Goal: Task Accomplishment & Management: Manage account settings

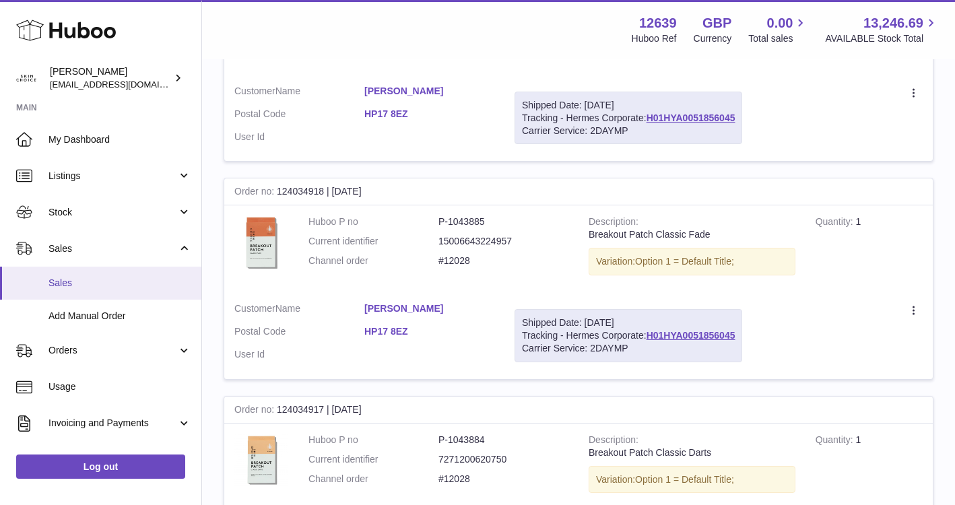
click at [120, 287] on span "Sales" at bounding box center [119, 283] width 143 height 13
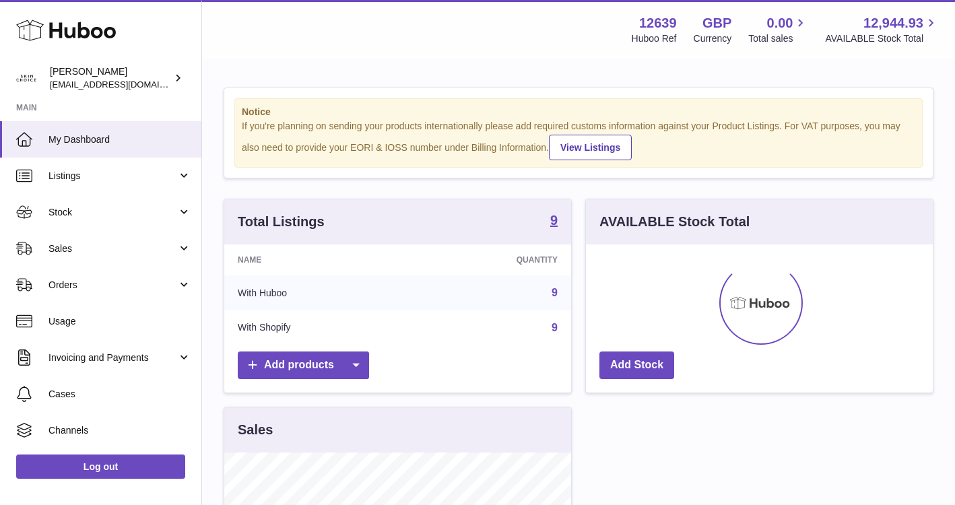
scroll to position [210, 347]
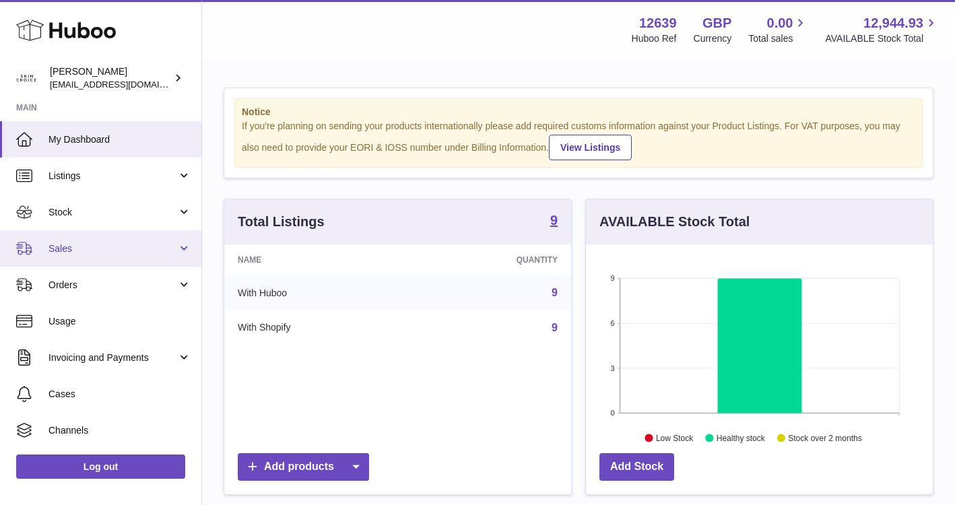
click at [88, 257] on link "Sales" at bounding box center [100, 248] width 201 height 36
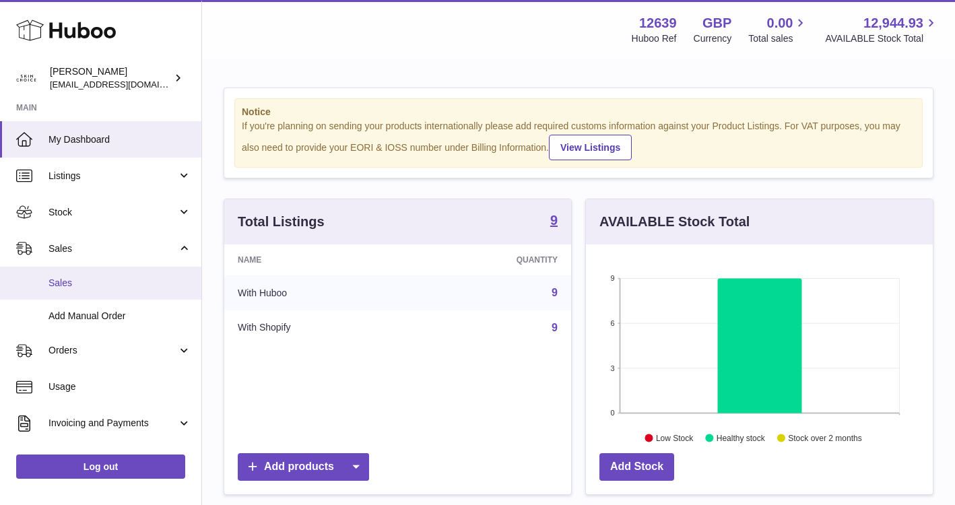
click at [87, 274] on link "Sales" at bounding box center [100, 283] width 201 height 33
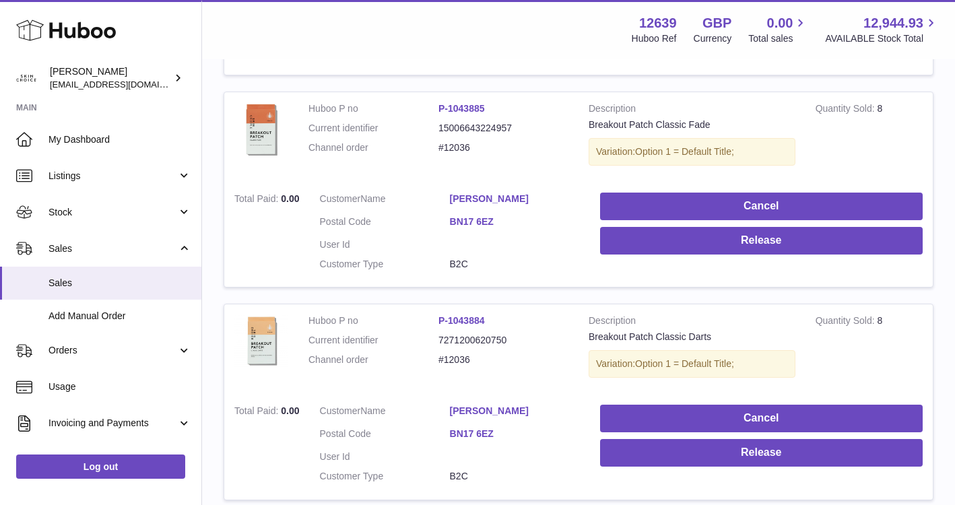
scroll to position [1484, 0]
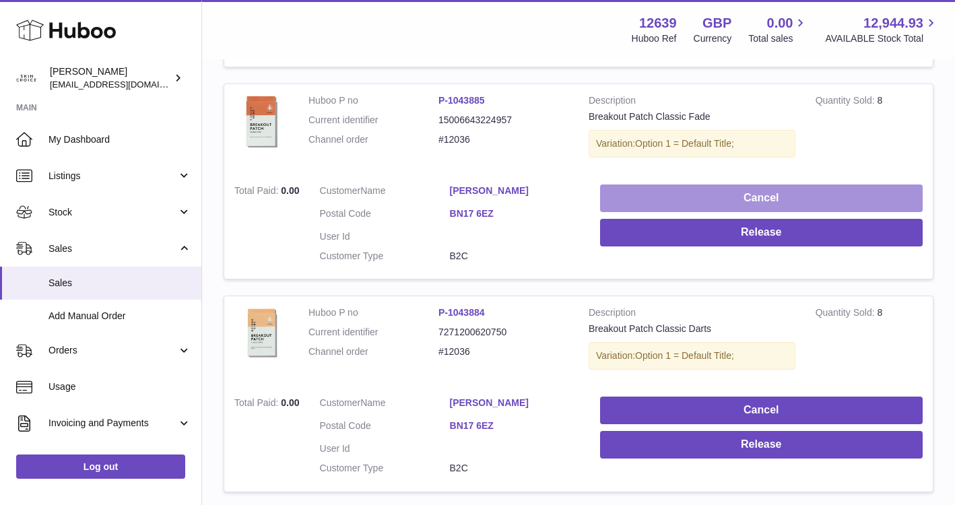
click at [784, 197] on button "Cancel" at bounding box center [761, 198] width 323 height 28
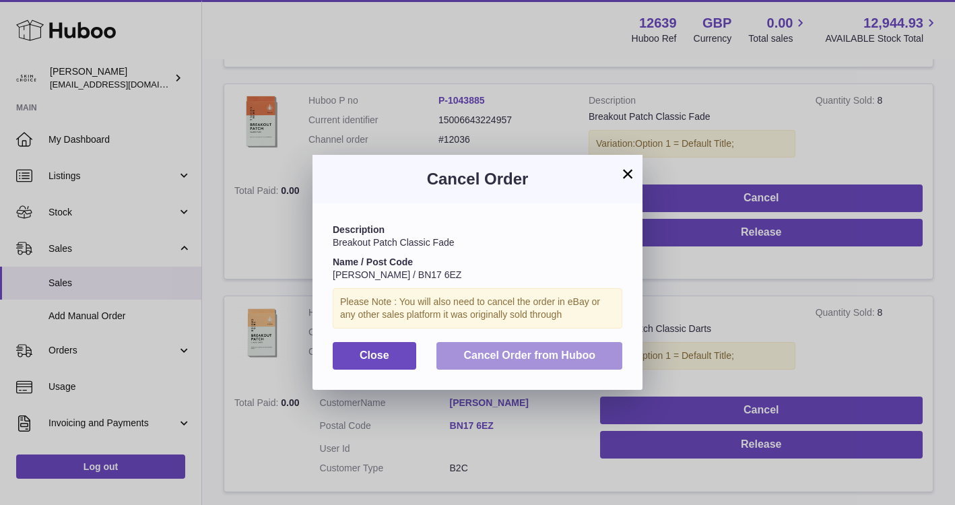
click at [604, 348] on button "Cancel Order from Huboo" at bounding box center [529, 356] width 186 height 28
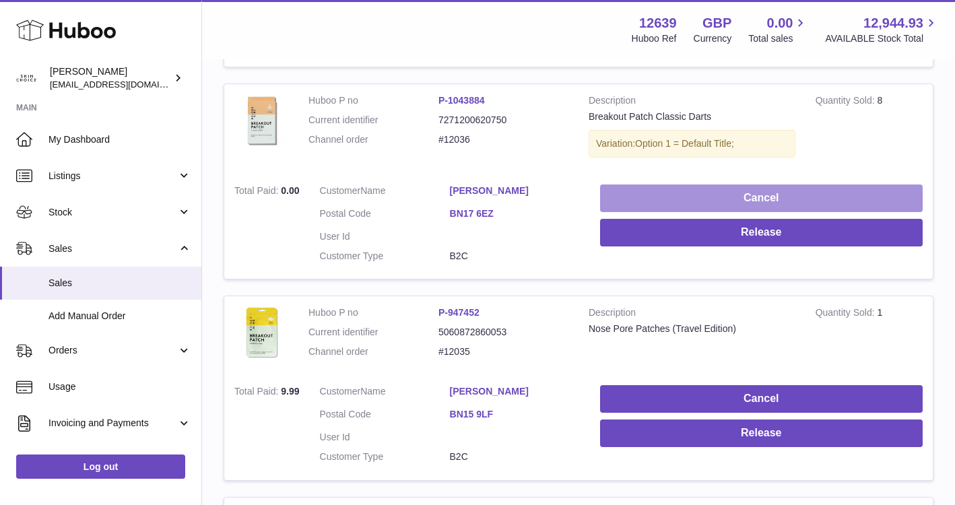
click at [743, 195] on button "Cancel" at bounding box center [761, 198] width 323 height 28
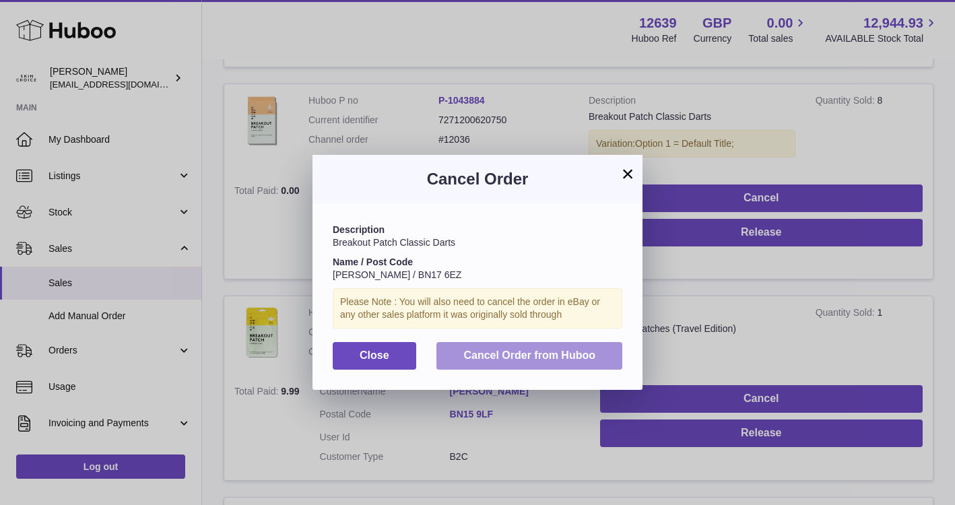
click at [582, 351] on span "Cancel Order from Huboo" at bounding box center [529, 354] width 132 height 11
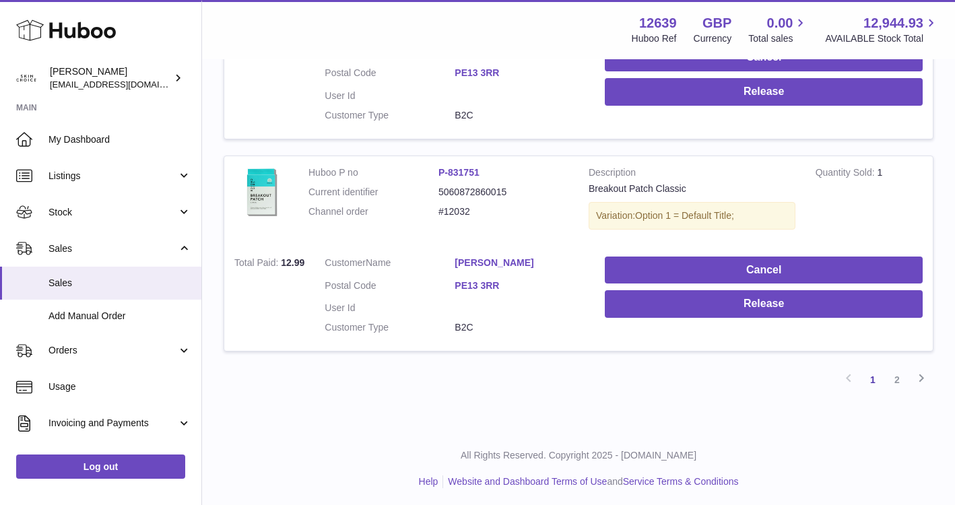
scroll to position [2041, 0]
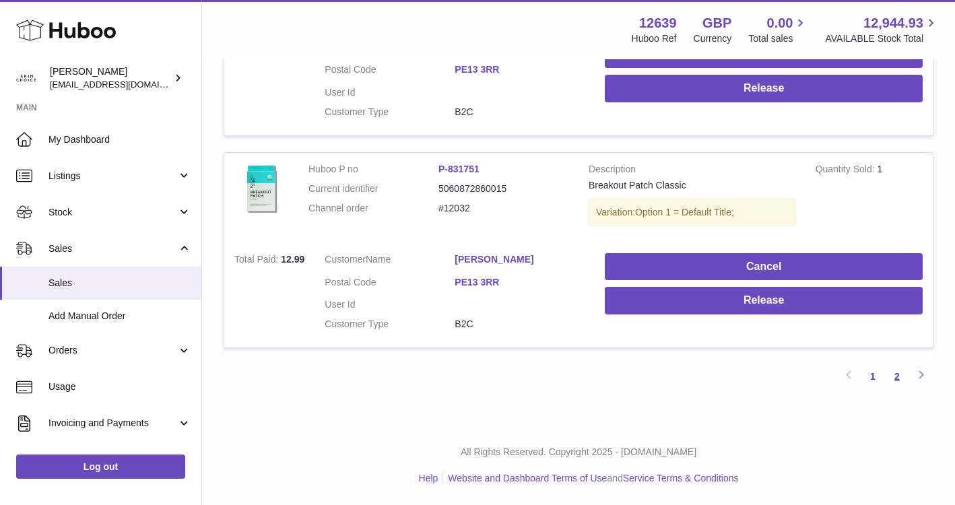
click at [895, 382] on link "2" at bounding box center [897, 376] width 24 height 24
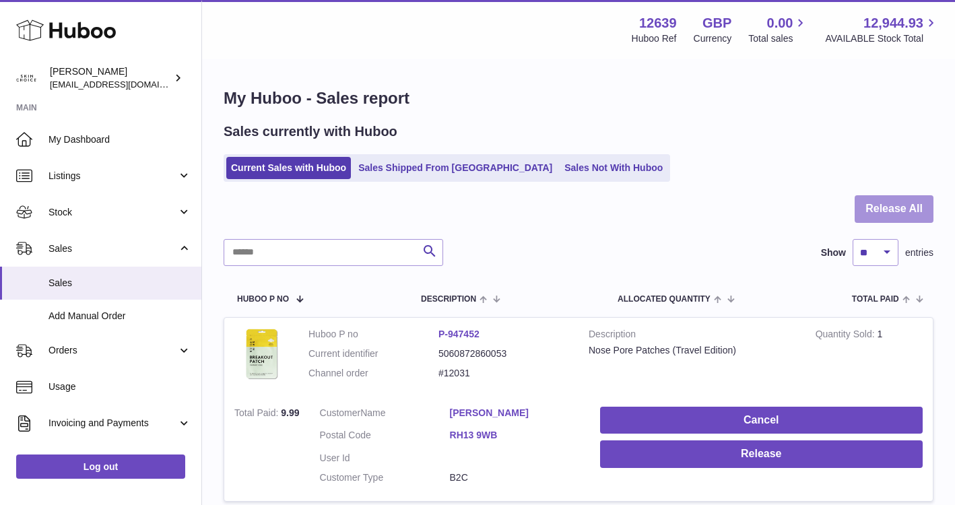
click at [891, 205] on button "Release All" at bounding box center [893, 209] width 79 height 28
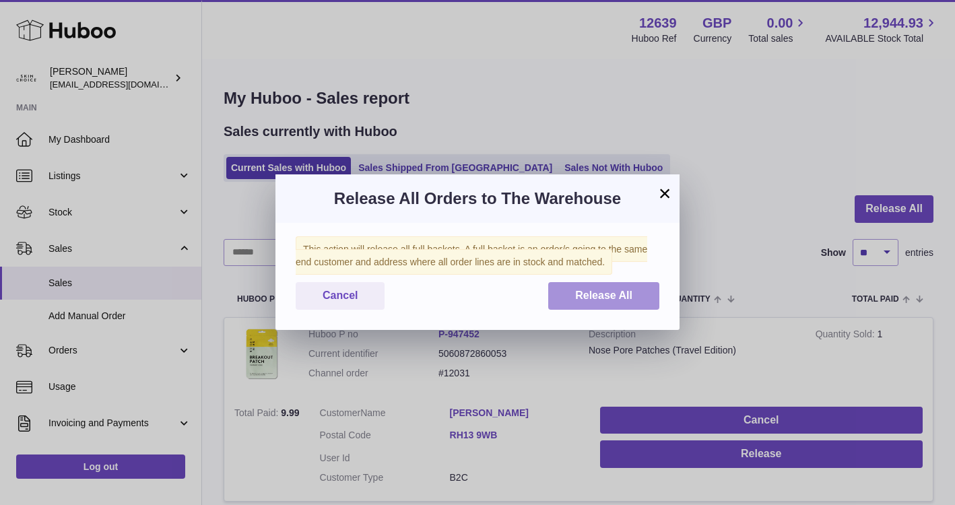
click at [584, 300] on span "Release All" at bounding box center [603, 295] width 57 height 11
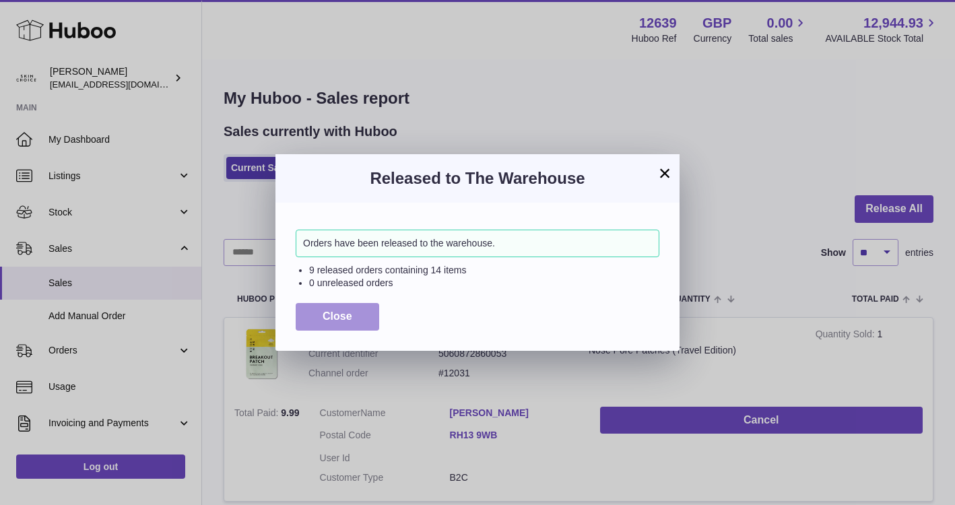
click at [364, 321] on button "Close" at bounding box center [337, 317] width 83 height 28
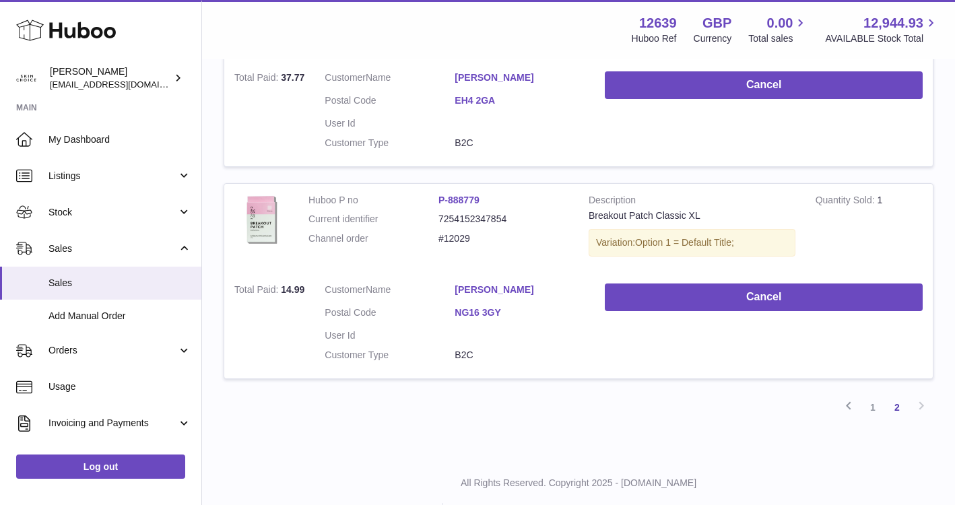
scroll to position [774, 0]
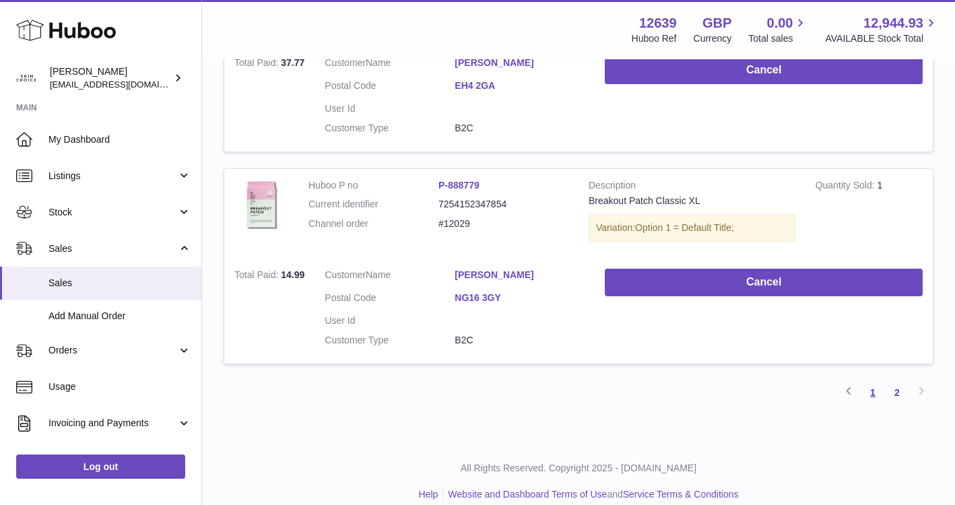
click at [869, 401] on link "1" at bounding box center [872, 392] width 24 height 24
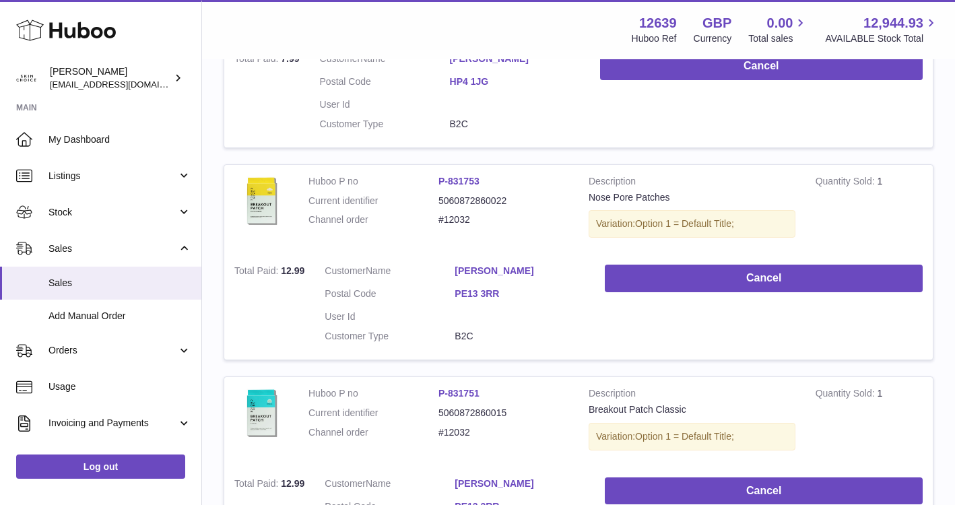
scroll to position [2041, 0]
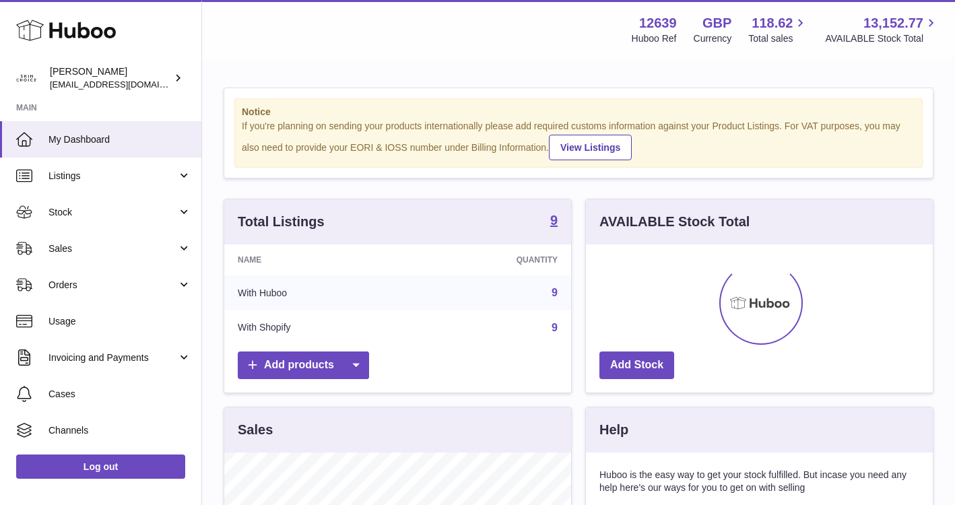
scroll to position [210, 347]
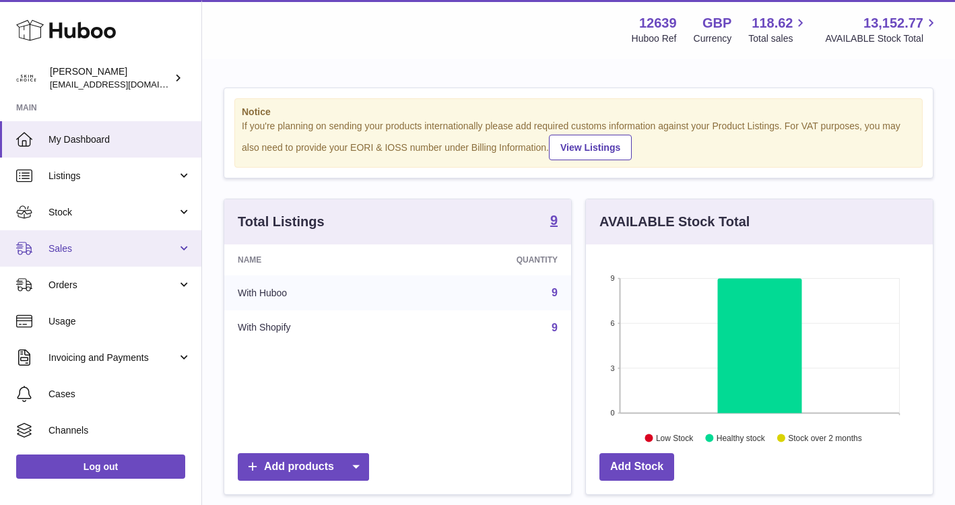
click at [180, 252] on link "Sales" at bounding box center [100, 248] width 201 height 36
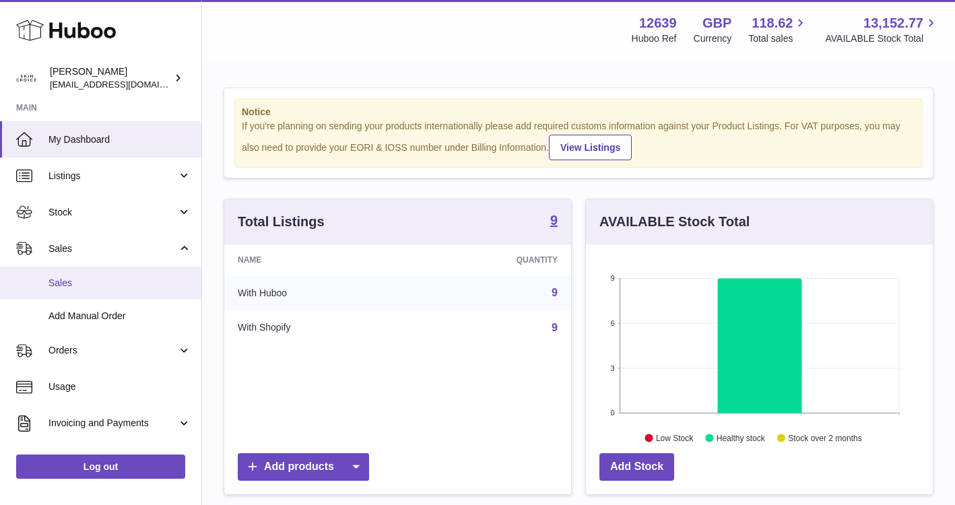
click at [138, 285] on span "Sales" at bounding box center [119, 283] width 143 height 13
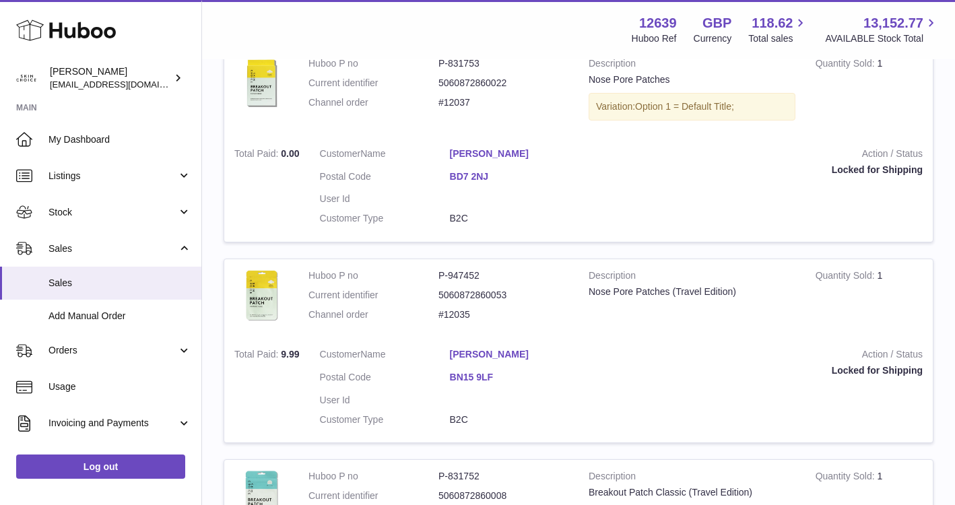
scroll to position [1157, 0]
